Goal: Find specific page/section: Find specific page/section

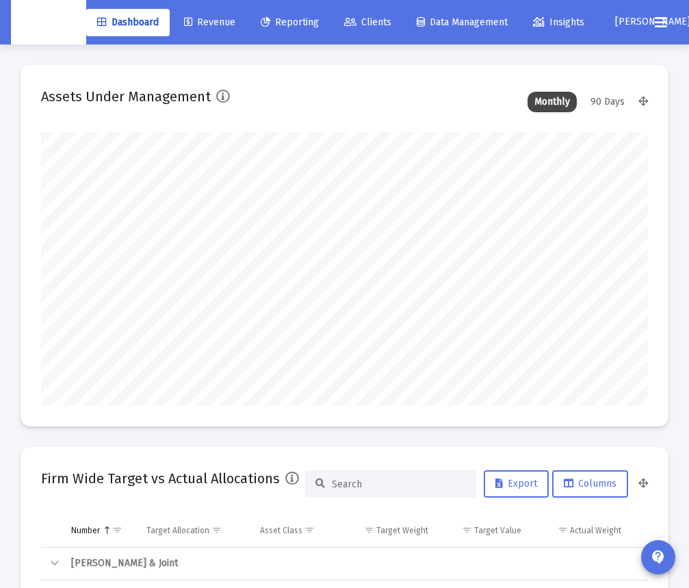
scroll to position [274, 323]
type input "[DATE]"
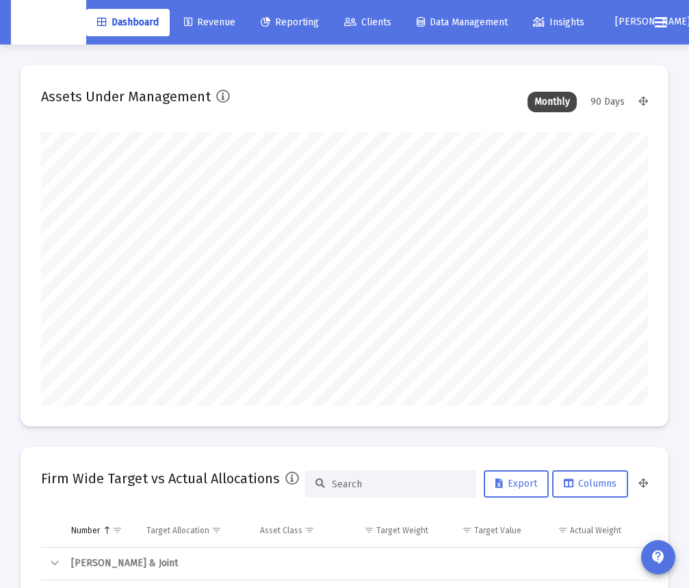
click at [385, 25] on span "Clients" at bounding box center [367, 22] width 47 height 12
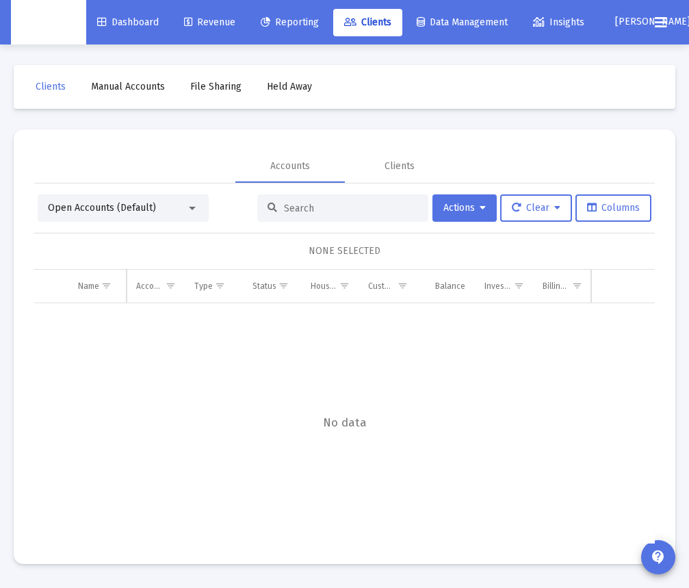
click at [354, 209] on input at bounding box center [351, 209] width 134 height 12
paste input "4QU05002"
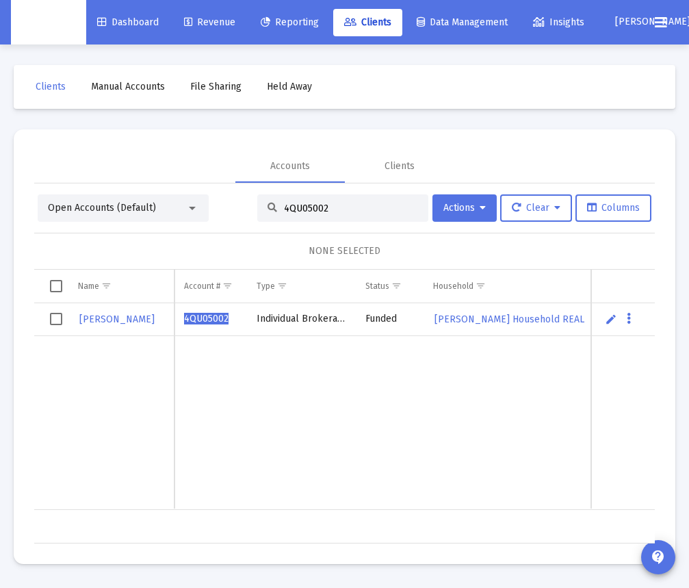
type input "4QU05002"
click at [205, 317] on span "4QU05002" at bounding box center [206, 319] width 44 height 12
click at [200, 318] on span "4QU05002" at bounding box center [206, 319] width 44 height 12
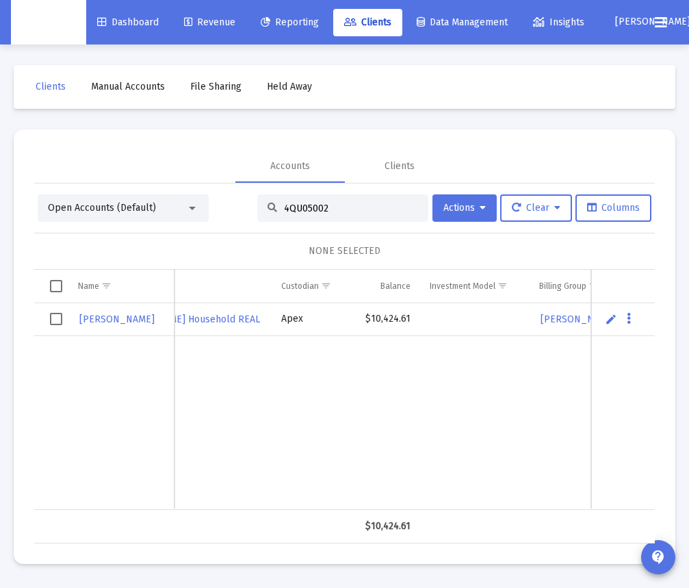
scroll to position [0, 320]
